Goal: Task Accomplishment & Management: Manage account settings

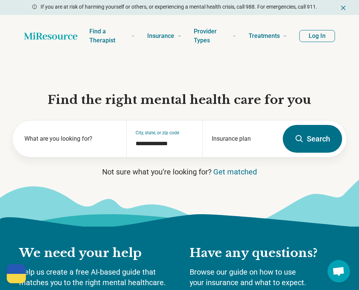
click at [321, 38] on button "Log In" at bounding box center [317, 36] width 36 height 12
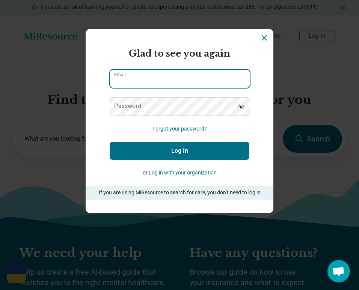
type input "**********"
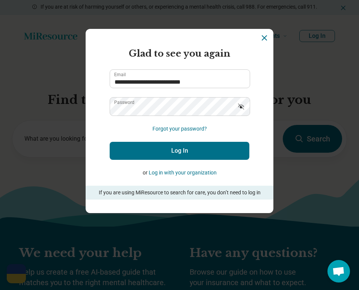
click at [191, 149] on button "Log In" at bounding box center [180, 151] width 140 height 18
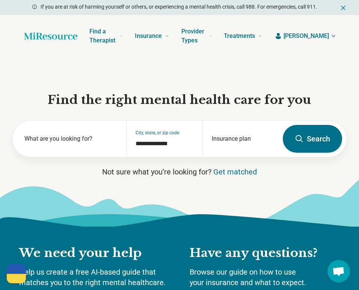
click at [322, 39] on span "Lindsay" at bounding box center [305, 36] width 45 height 9
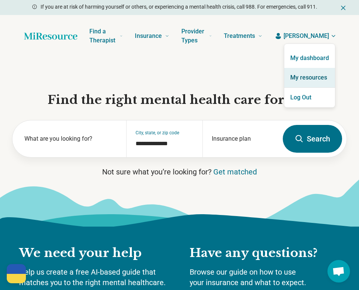
click at [309, 74] on link "My resources" at bounding box center [309, 78] width 51 height 20
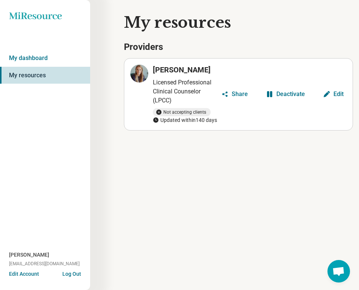
click at [333, 92] on div "Edit" at bounding box center [338, 94] width 10 height 6
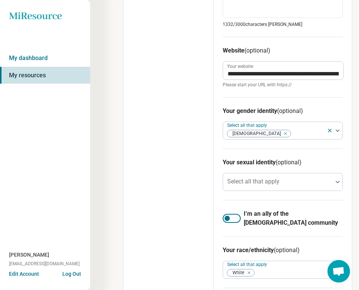
scroll to position [696, 1]
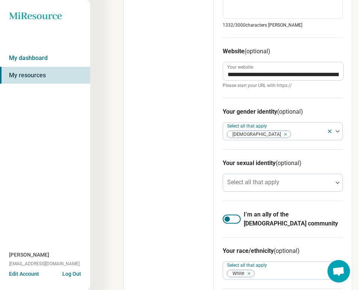
click at [226, 218] on div at bounding box center [226, 218] width 5 height 5
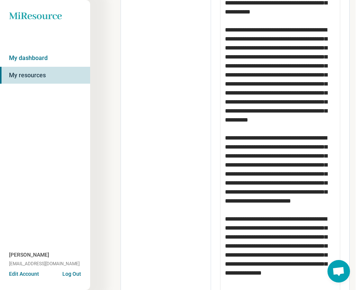
scroll to position [0, 3]
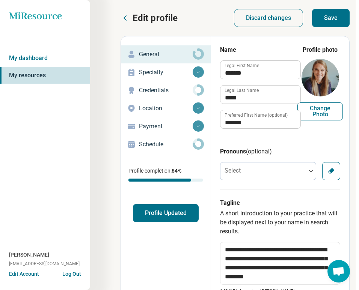
click at [151, 143] on p "Schedule" at bounding box center [166, 144] width 54 height 9
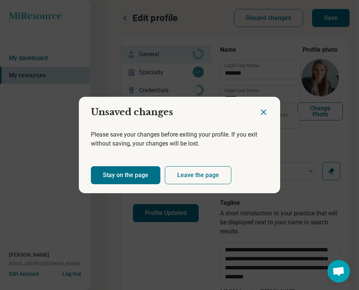
click at [268, 109] on div at bounding box center [269, 109] width 21 height 25
click at [262, 113] on icon "Close dialog" at bounding box center [263, 112] width 5 height 5
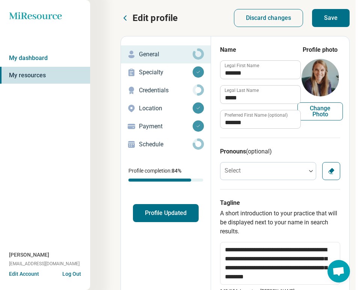
click at [329, 15] on button "Save" at bounding box center [331, 18] width 38 height 18
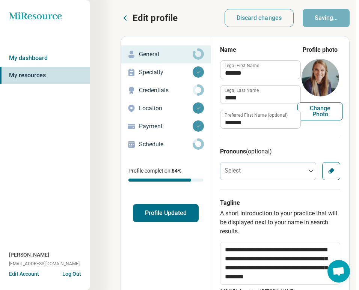
type textarea "*"
click at [150, 142] on p "Schedule" at bounding box center [166, 144] width 54 height 9
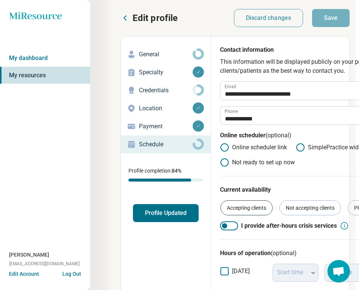
click at [245, 209] on div "Accepting clients" at bounding box center [246, 207] width 52 height 15
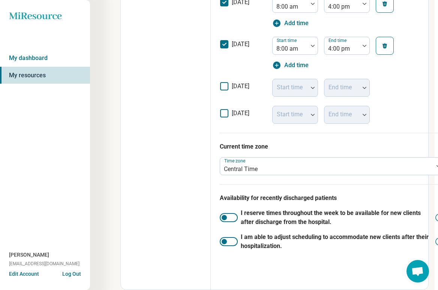
scroll to position [0, 3]
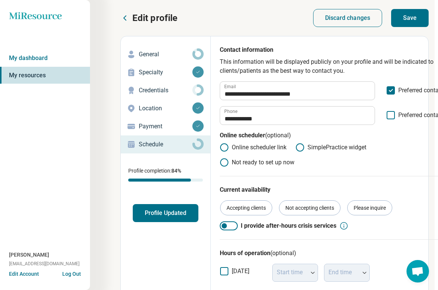
click at [358, 15] on button "Save" at bounding box center [410, 18] width 38 height 18
click at [35, 56] on link "My dashboard" at bounding box center [45, 58] width 90 height 17
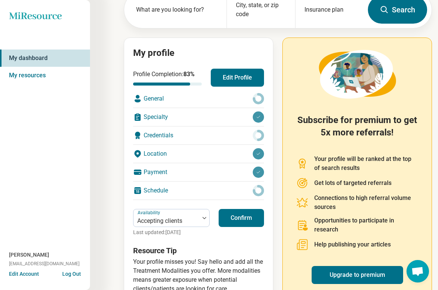
scroll to position [73, 0]
